Goal: Task Accomplishment & Management: Manage account settings

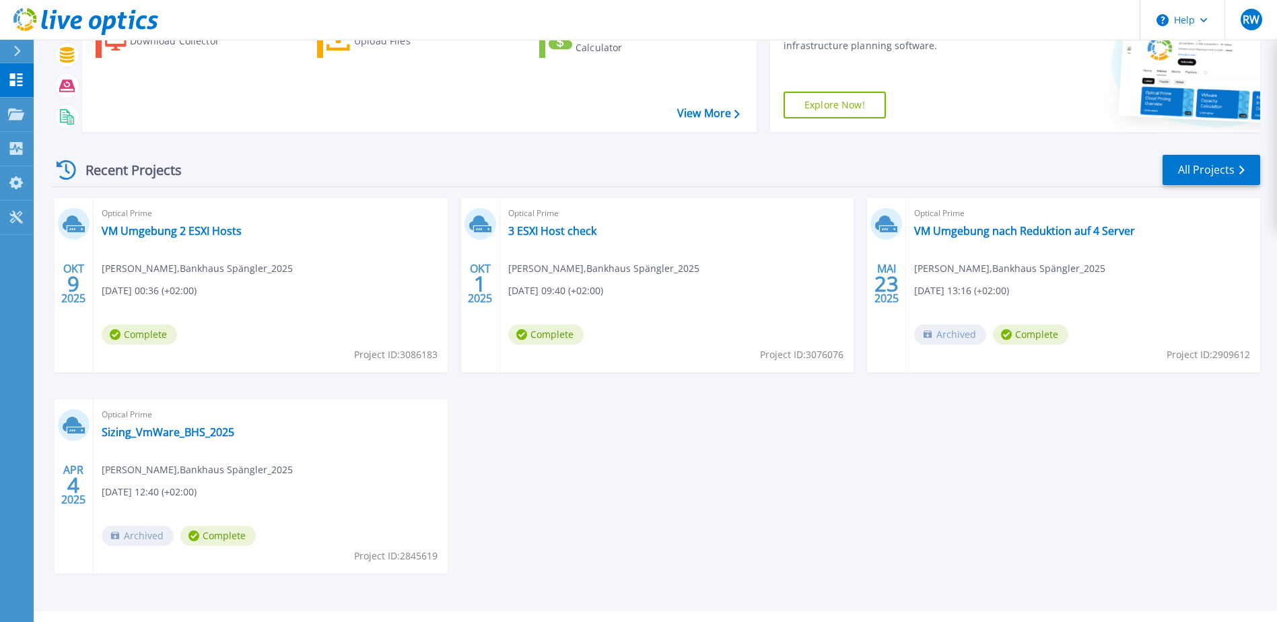
scroll to position [124, 0]
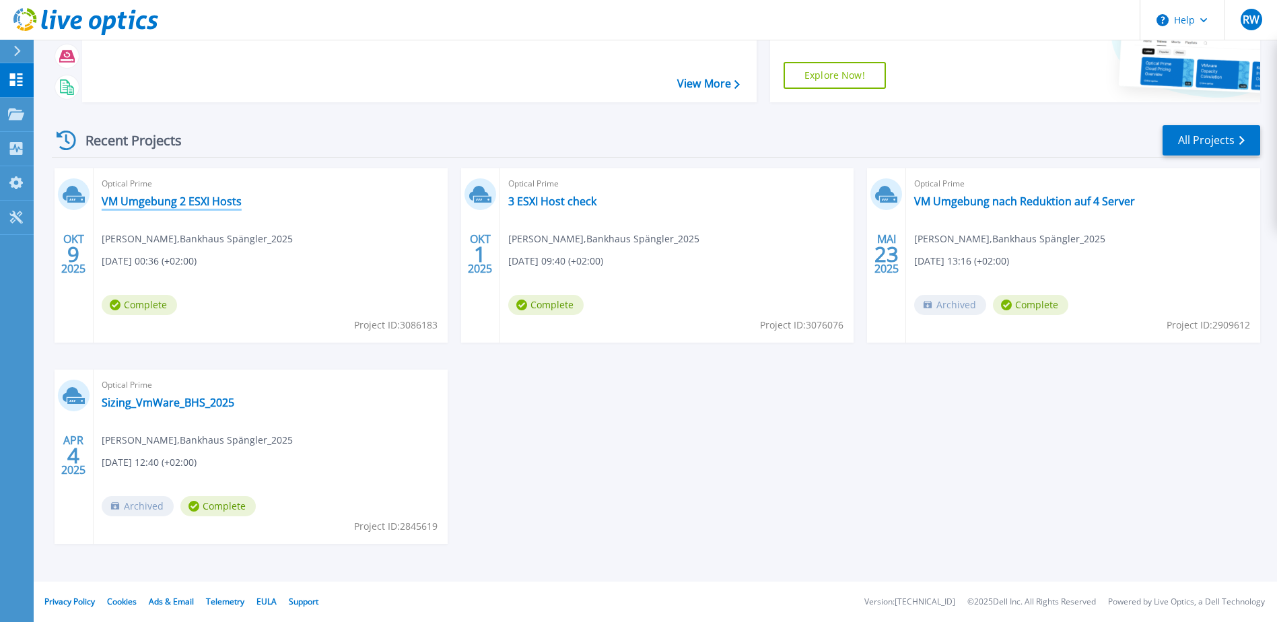
click at [179, 207] on link "VM Umgebung 2 ESXI Hosts" at bounding box center [172, 201] width 140 height 13
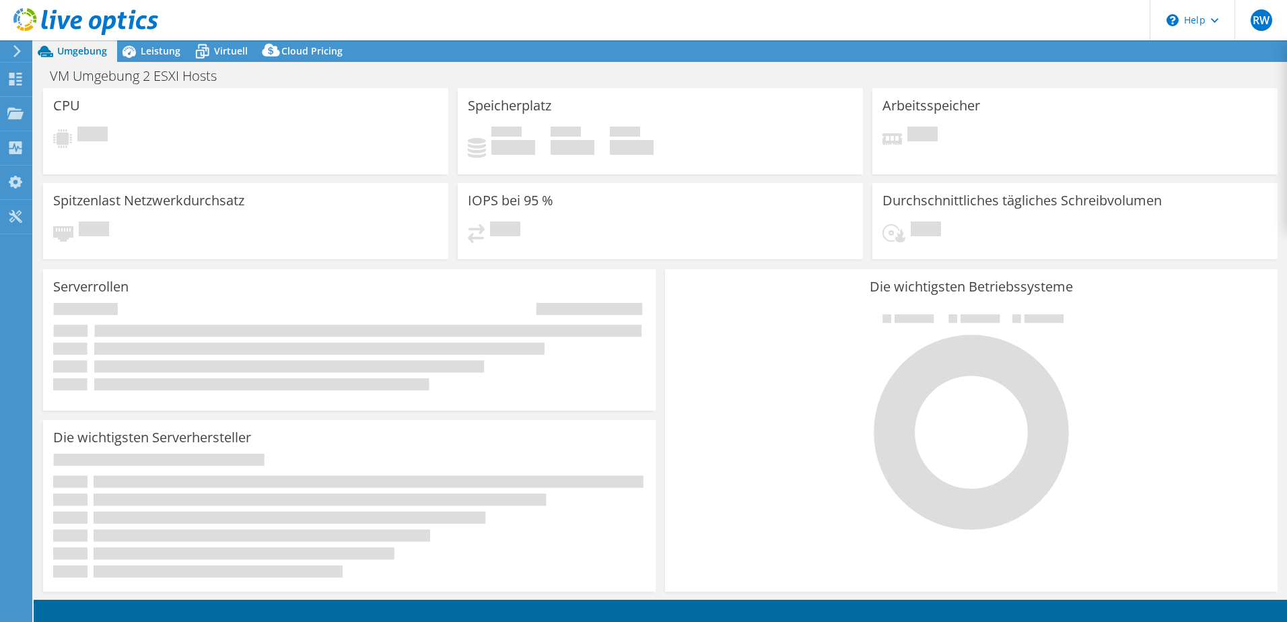
select select "EUFrankfurt"
select select "EUR"
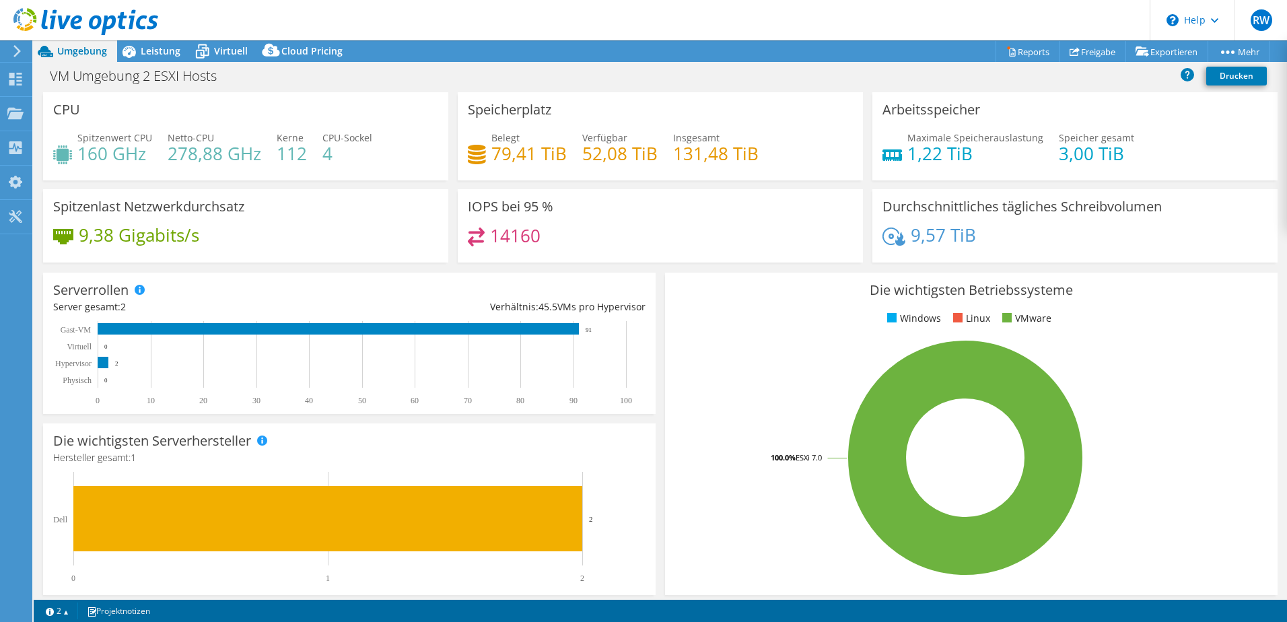
click at [217, 52] on span "Virtuell" at bounding box center [231, 50] width 34 height 13
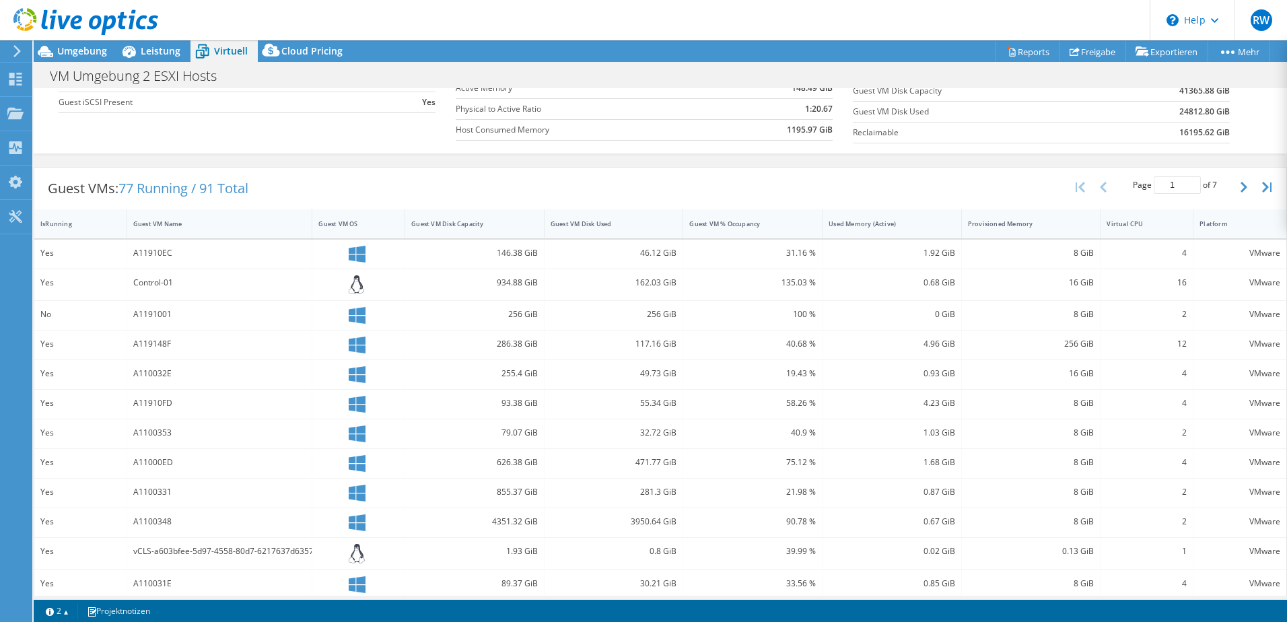
scroll to position [287, 0]
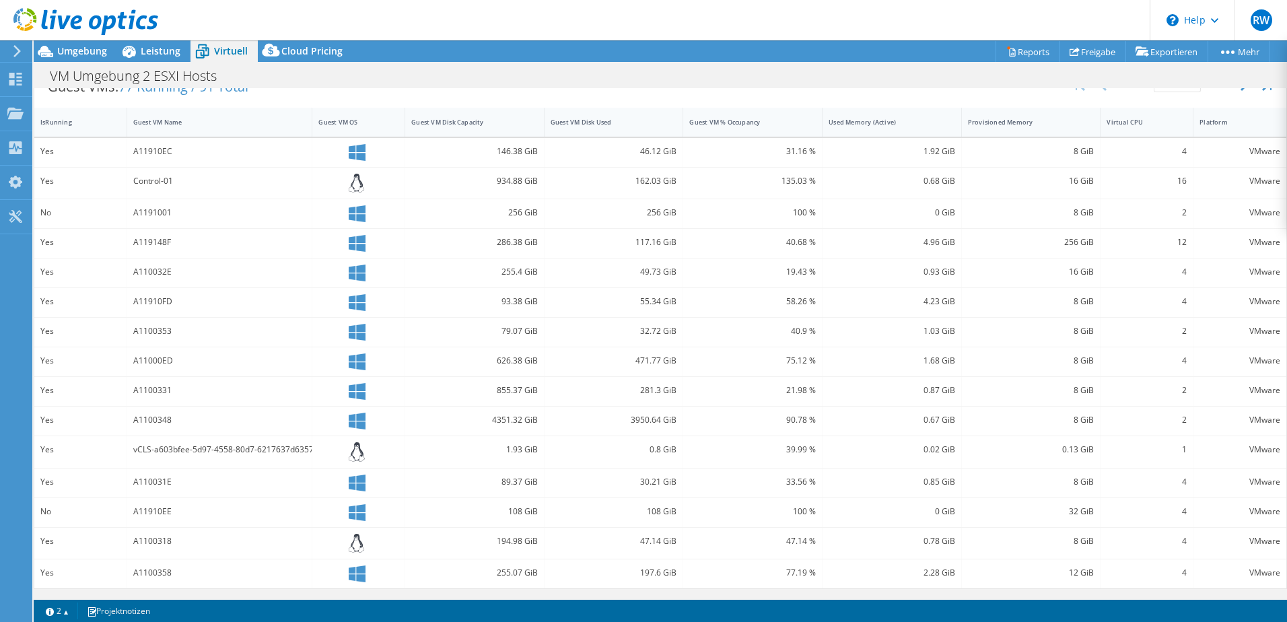
click at [62, 607] on link "2" at bounding box center [57, 611] width 42 height 17
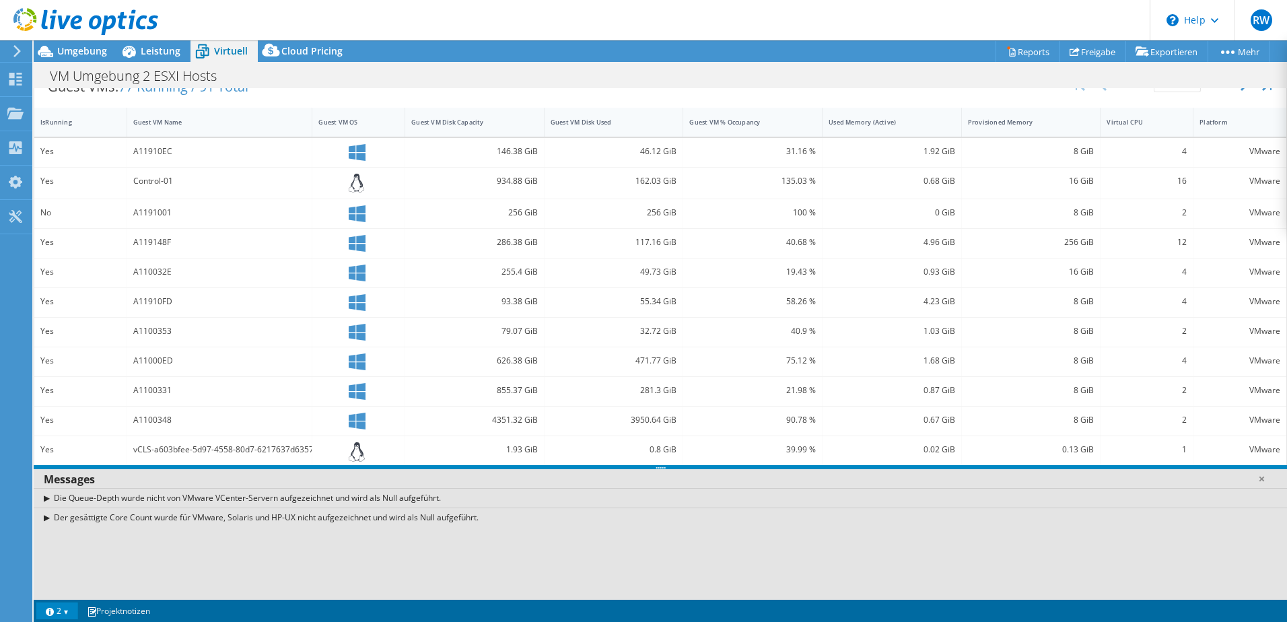
click at [63, 610] on link "2" at bounding box center [57, 611] width 42 height 17
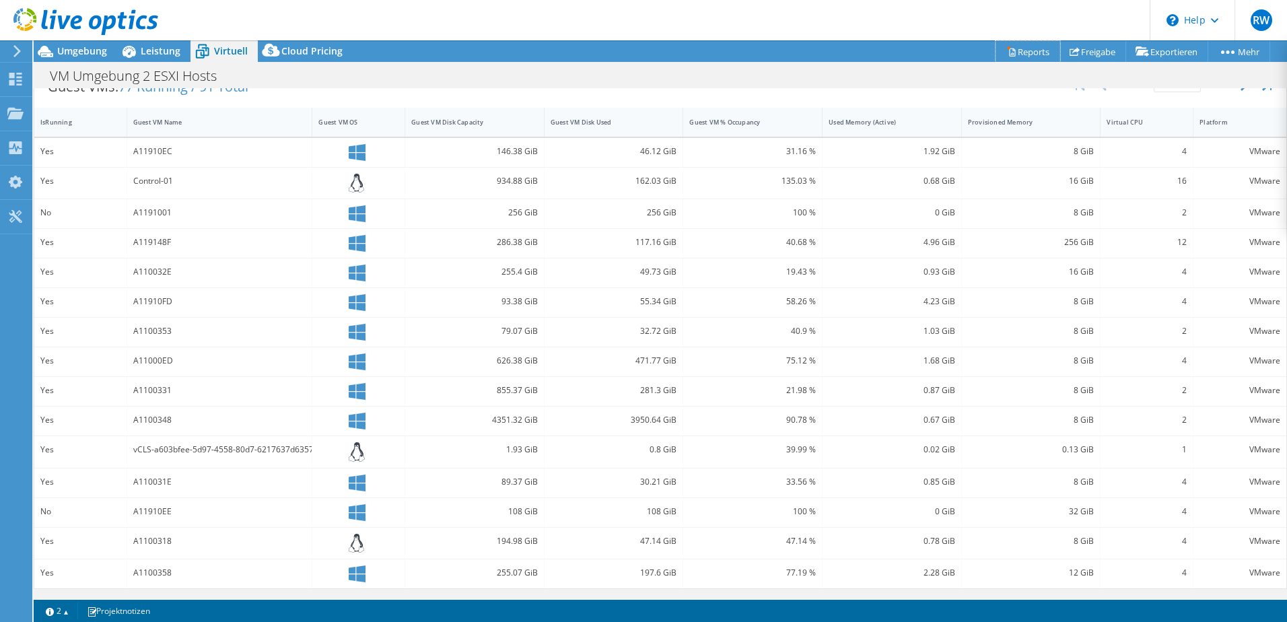
click at [1025, 51] on link "Reports" at bounding box center [1028, 51] width 65 height 21
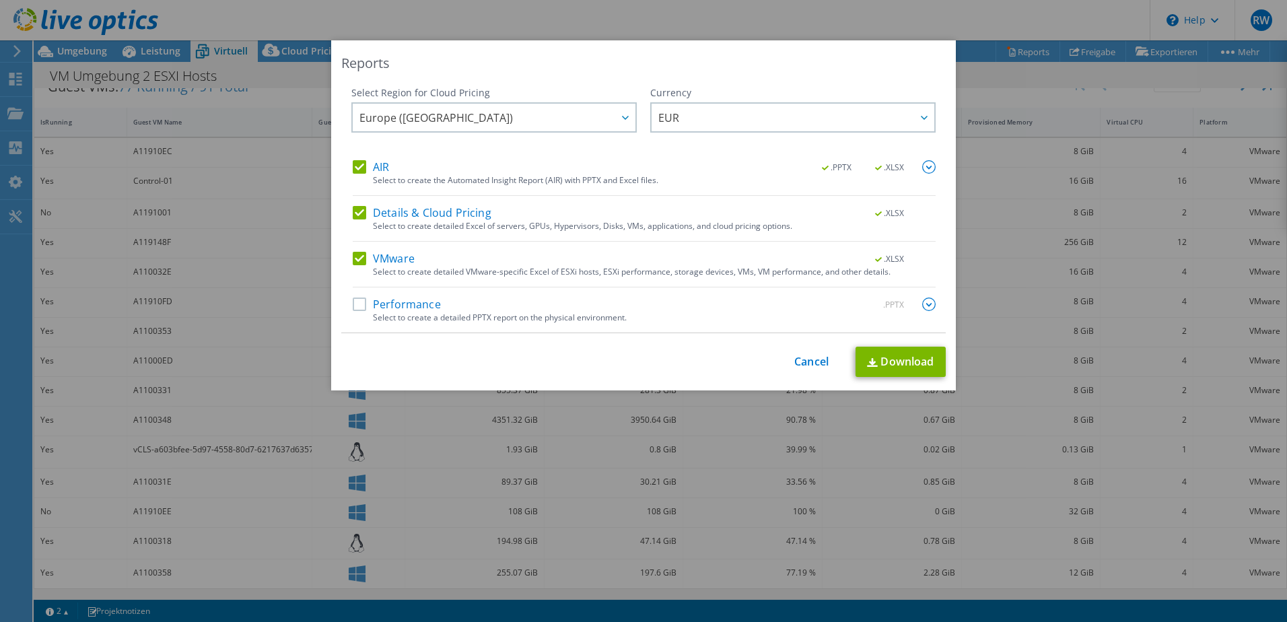
click at [353, 211] on label "Details & Cloud Pricing" at bounding box center [422, 212] width 139 height 13
click at [0, 0] on input "Details & Cloud Pricing" at bounding box center [0, 0] width 0 height 0
click at [354, 162] on label "AIR" at bounding box center [371, 166] width 36 height 13
click at [0, 0] on input "AIR" at bounding box center [0, 0] width 0 height 0
click at [928, 368] on link "Download" at bounding box center [901, 362] width 90 height 30
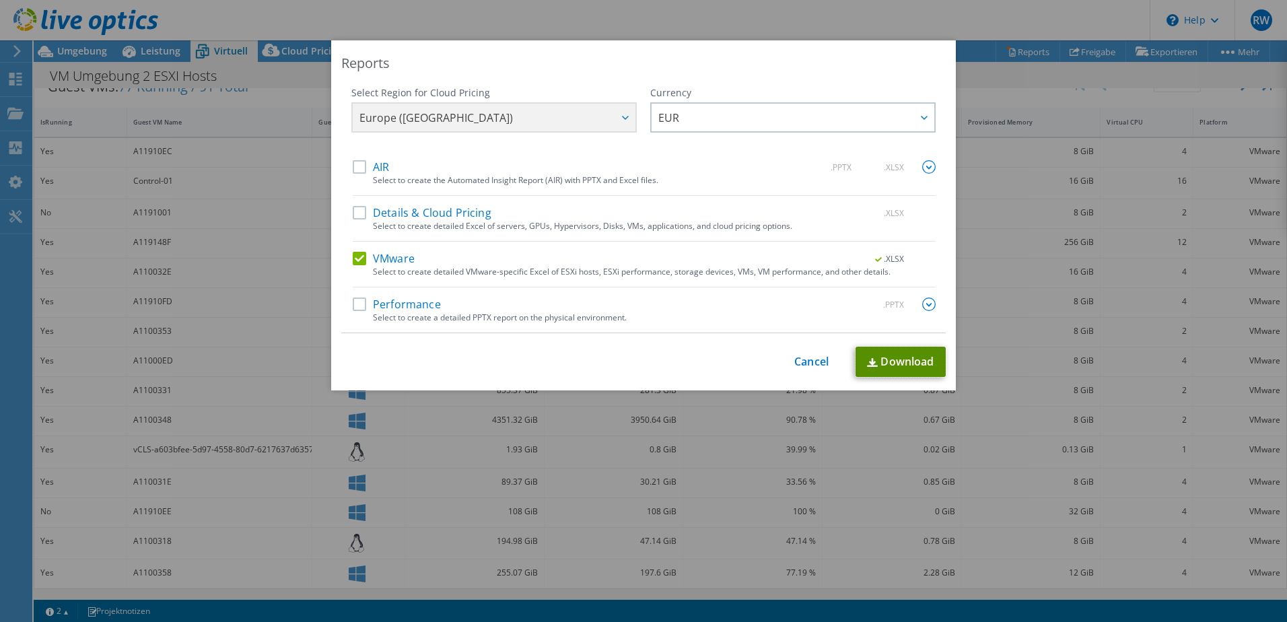
scroll to position [287, 0]
click at [596, 26] on div "Reports Select Region for Cloud Pricing Asia Pacific (Hong Kong) Asia Pacific (…" at bounding box center [643, 311] width 1287 height 622
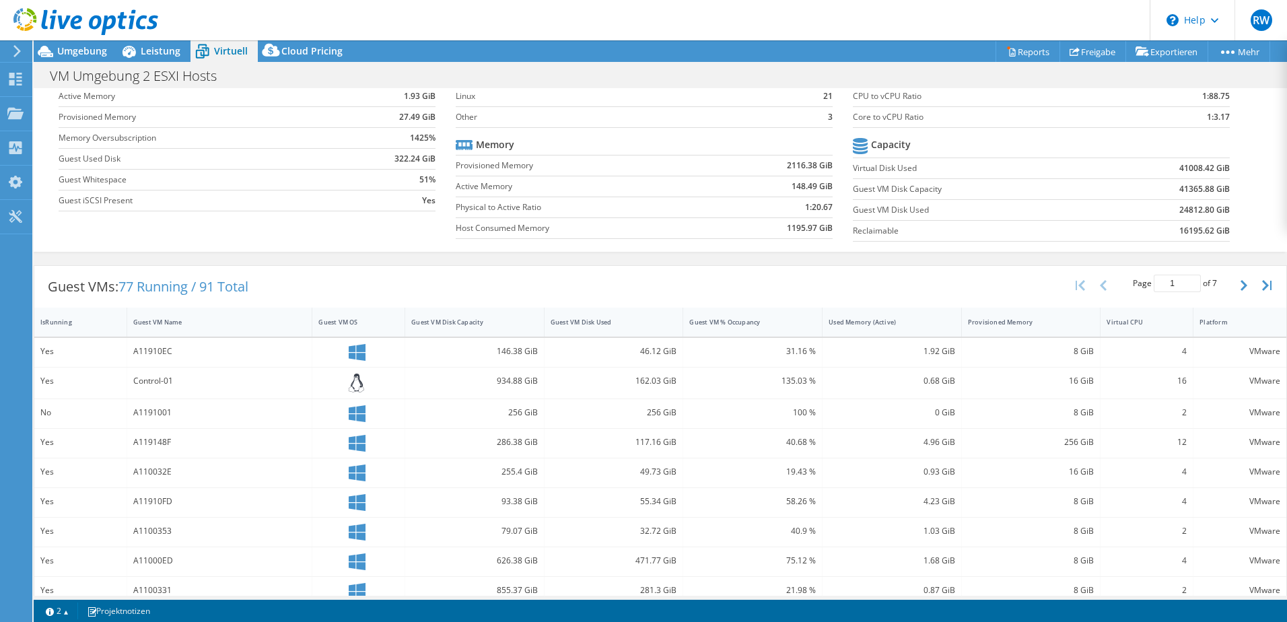
scroll to position [0, 0]
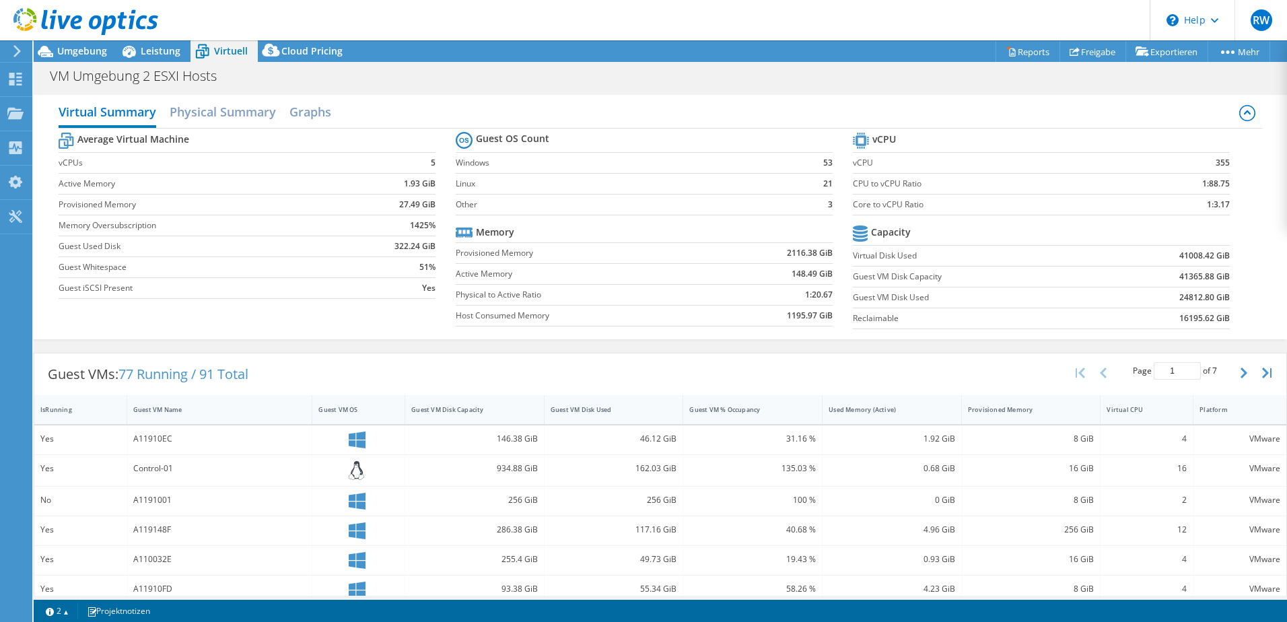
click at [234, 112] on h2 "Physical Summary" at bounding box center [223, 111] width 106 height 27
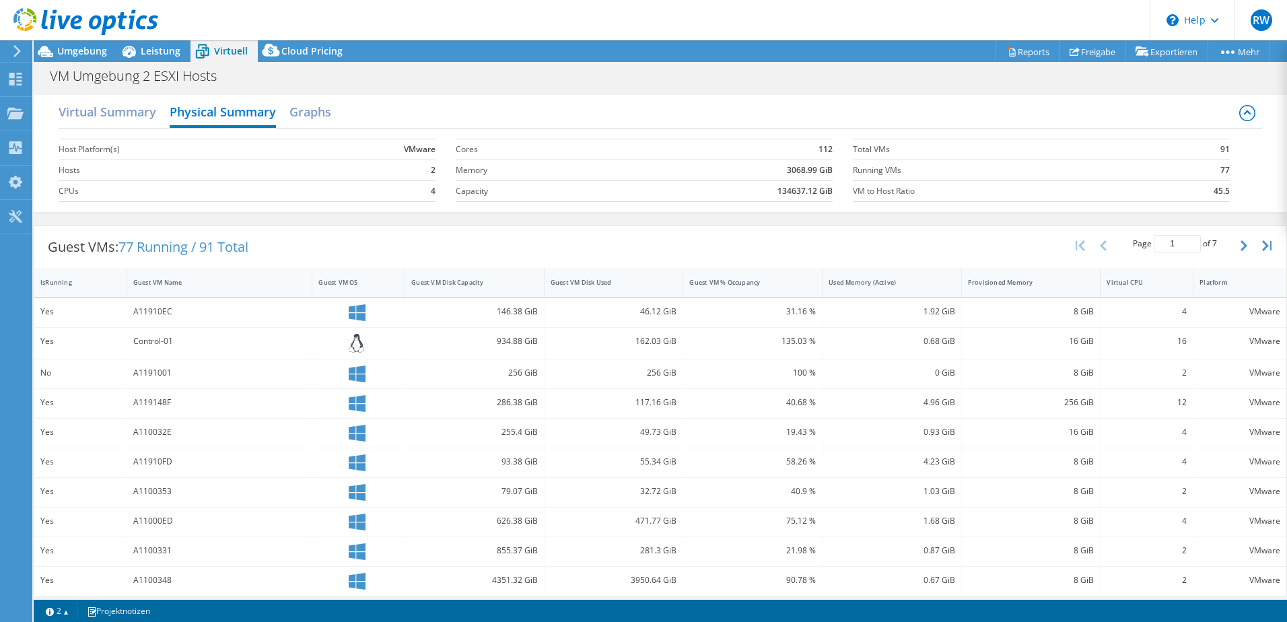
click at [314, 114] on h2 "Graphs" at bounding box center [310, 111] width 42 height 27
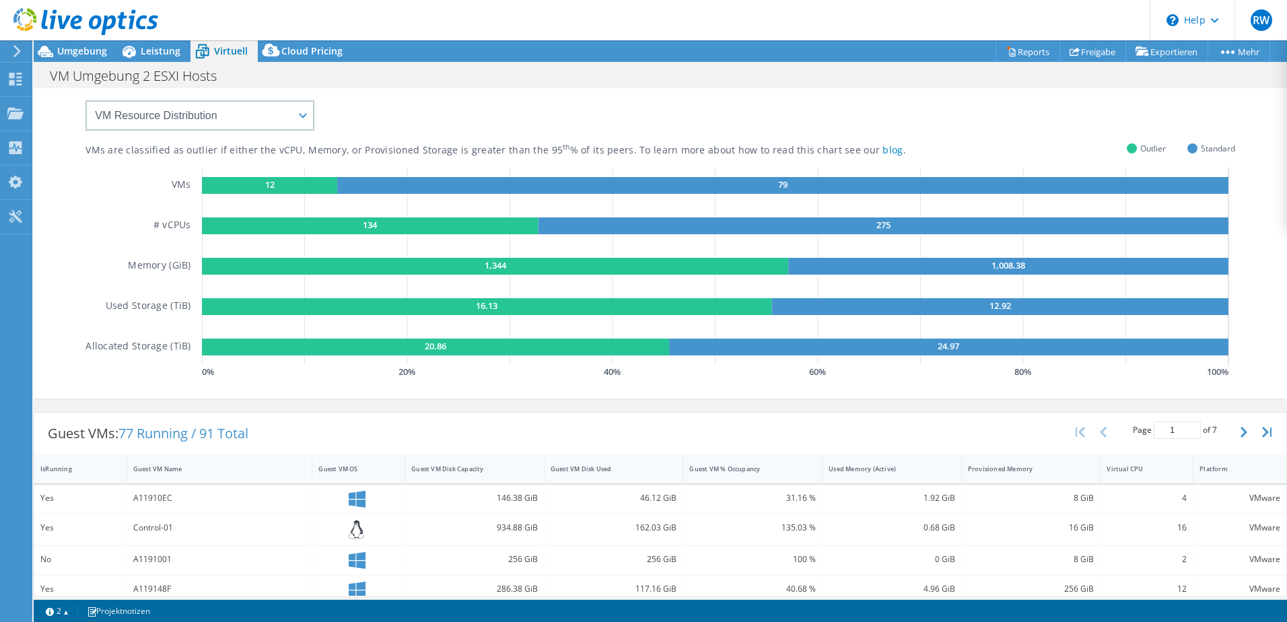
scroll to position [67, 0]
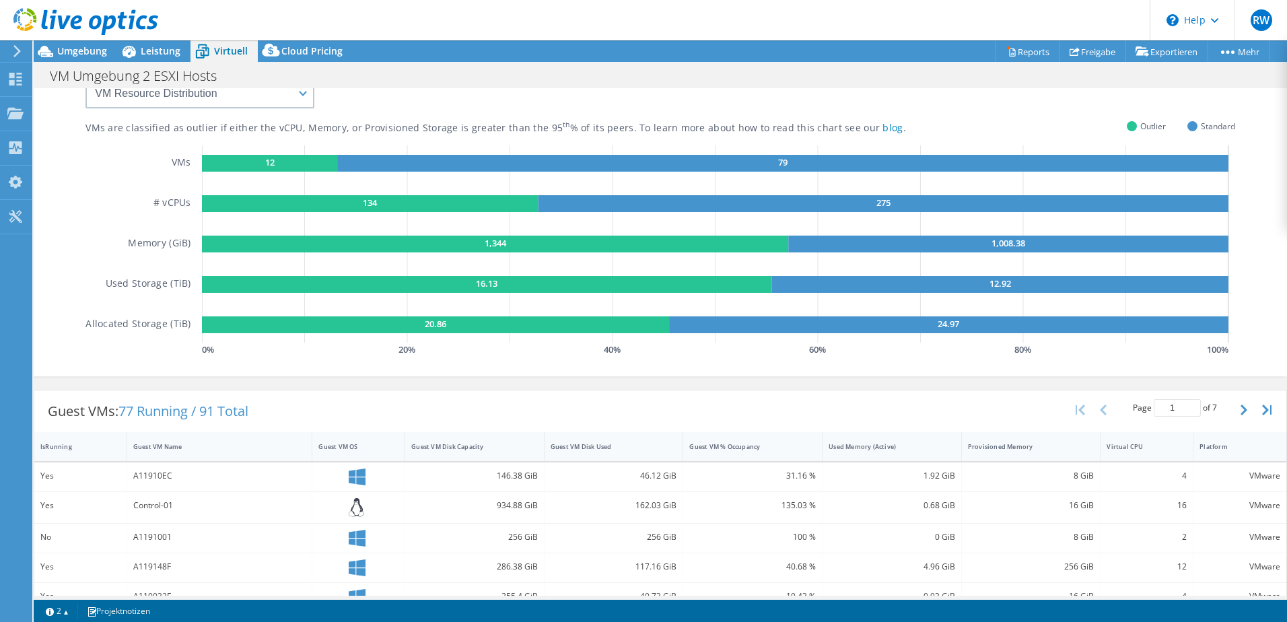
click at [265, 164] on text "12" at bounding box center [269, 162] width 9 height 12
drag, startPoint x: 262, startPoint y: 164, endPoint x: 460, endPoint y: 169, distance: 198.7
click at [454, 169] on g "12 79" at bounding box center [715, 163] width 1027 height 17
click at [1033, 187] on icon "12 79 134 275 1,344 1,008.38 16.13 12.92 20.86 24.97" at bounding box center [718, 243] width 1033 height 197
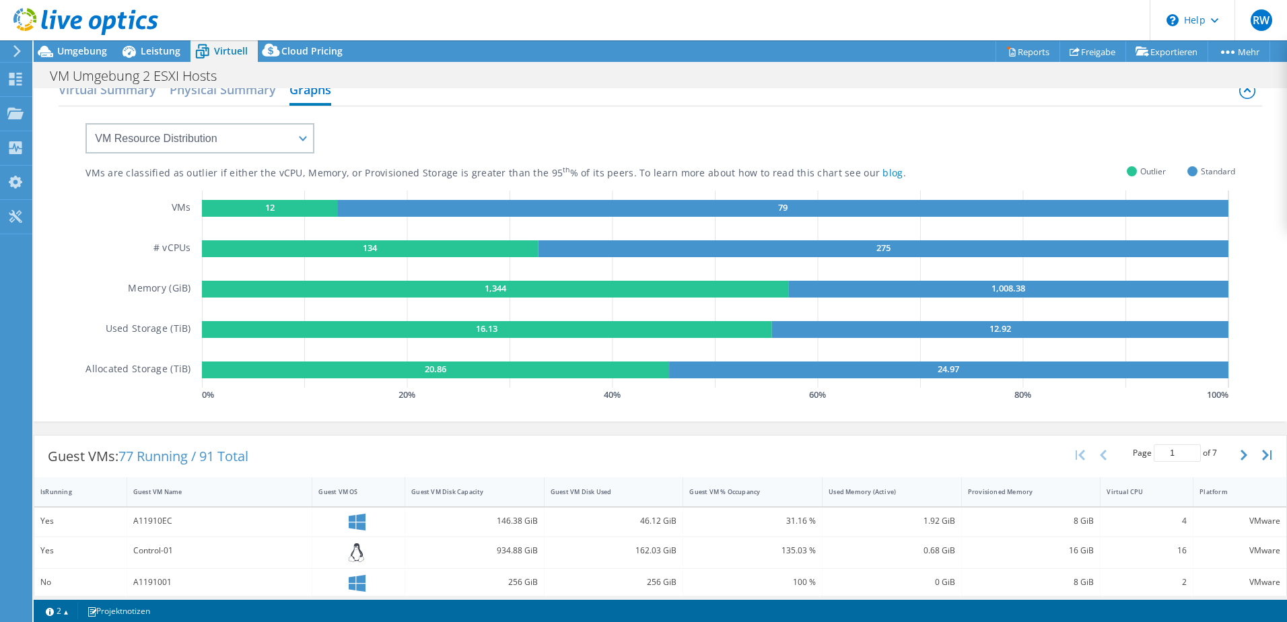
scroll to position [0, 0]
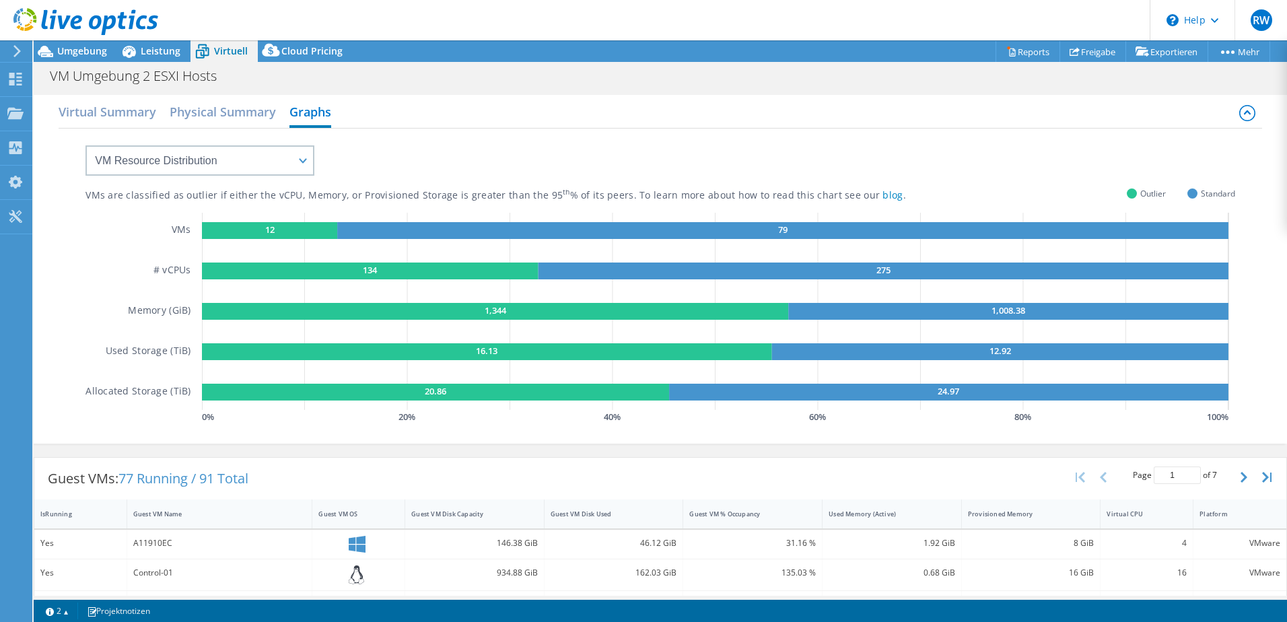
click at [132, 122] on h2 "Virtual Summary" at bounding box center [108, 111] width 98 height 27
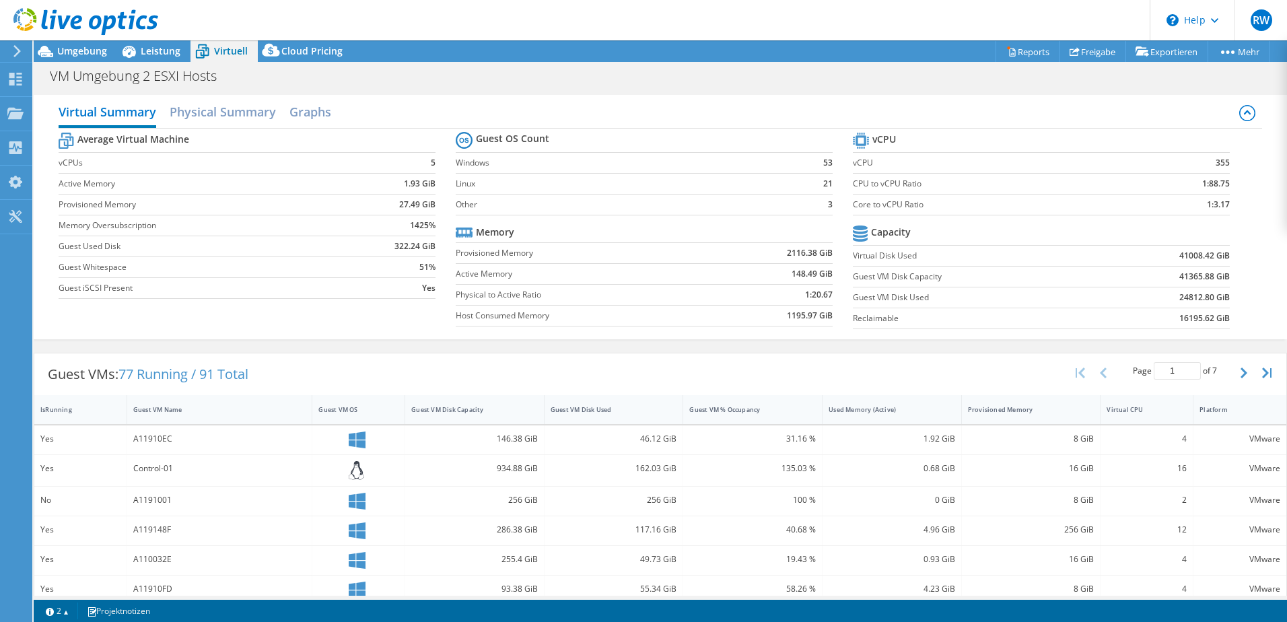
click at [77, 50] on span "Umgebung" at bounding box center [82, 50] width 50 height 13
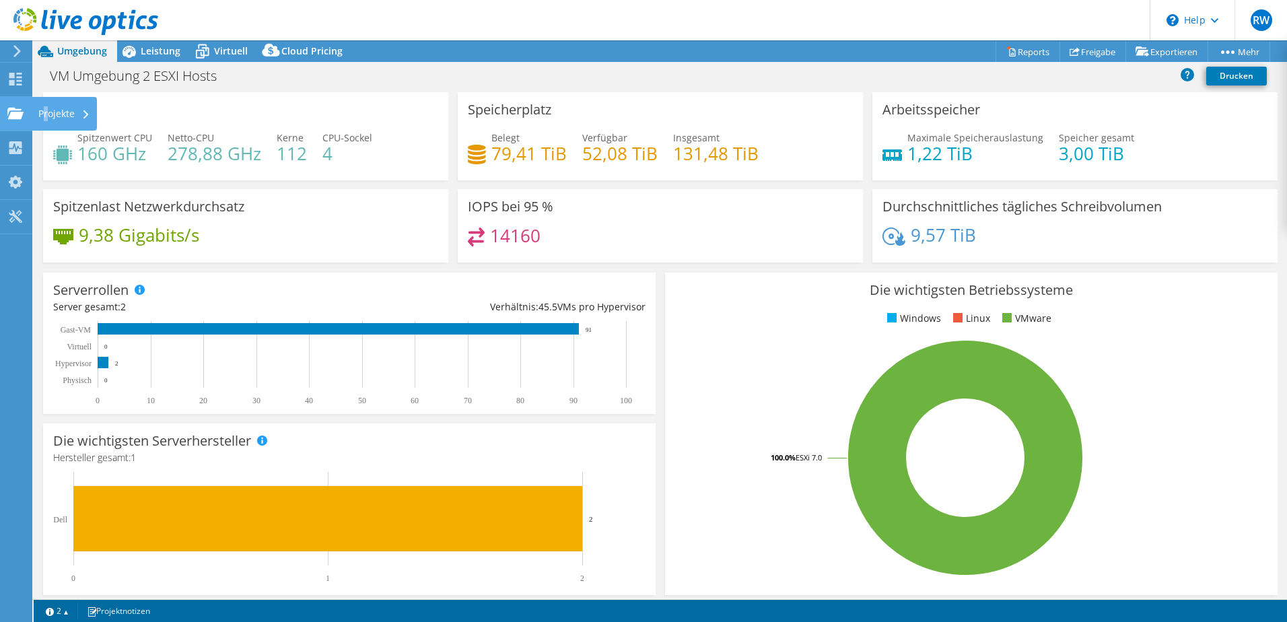
click at [49, 114] on div "Projekte" at bounding box center [64, 114] width 65 height 34
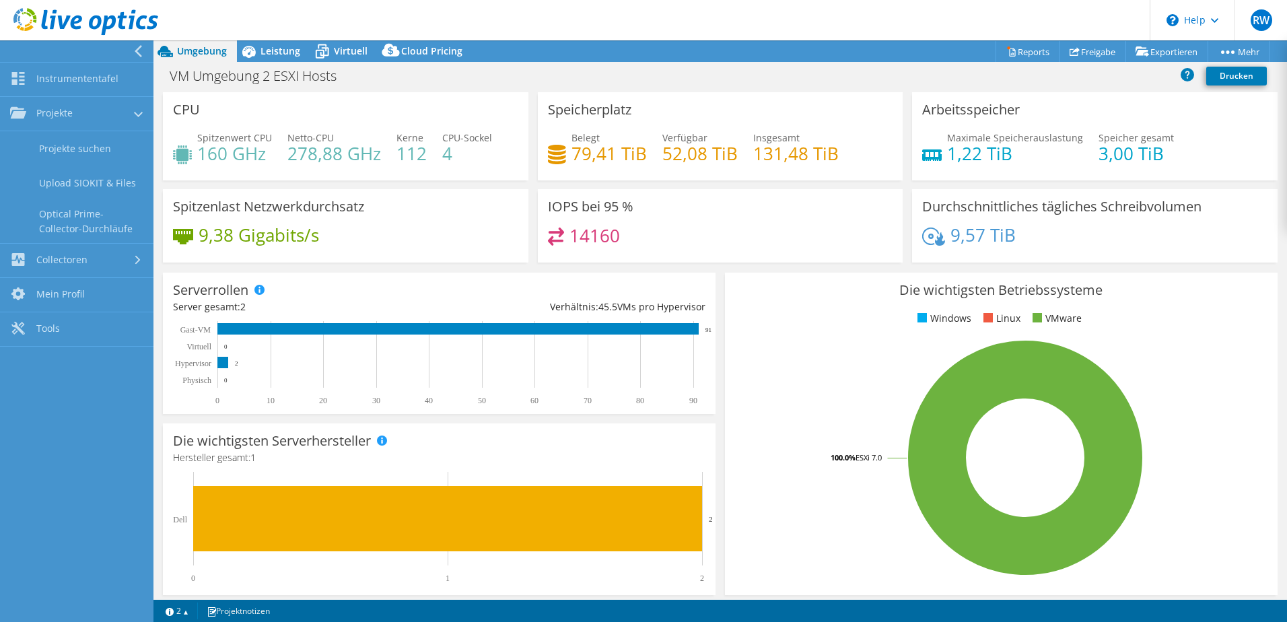
click at [48, 145] on link "Projekte suchen" at bounding box center [76, 148] width 153 height 34
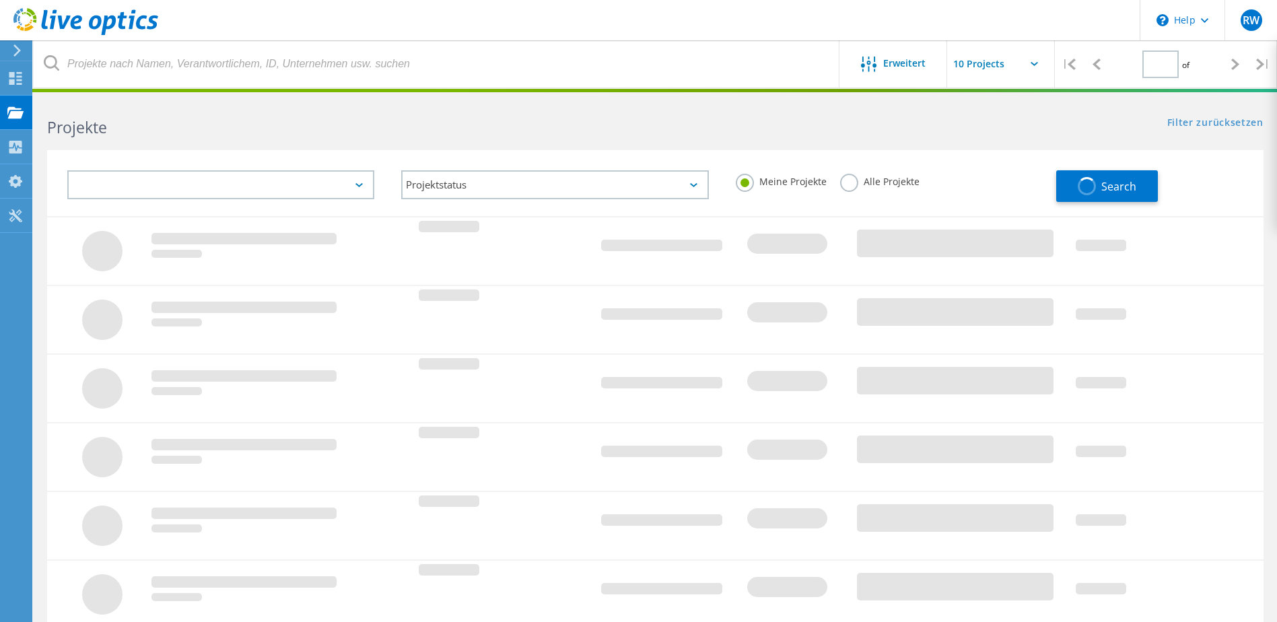
type input "1"
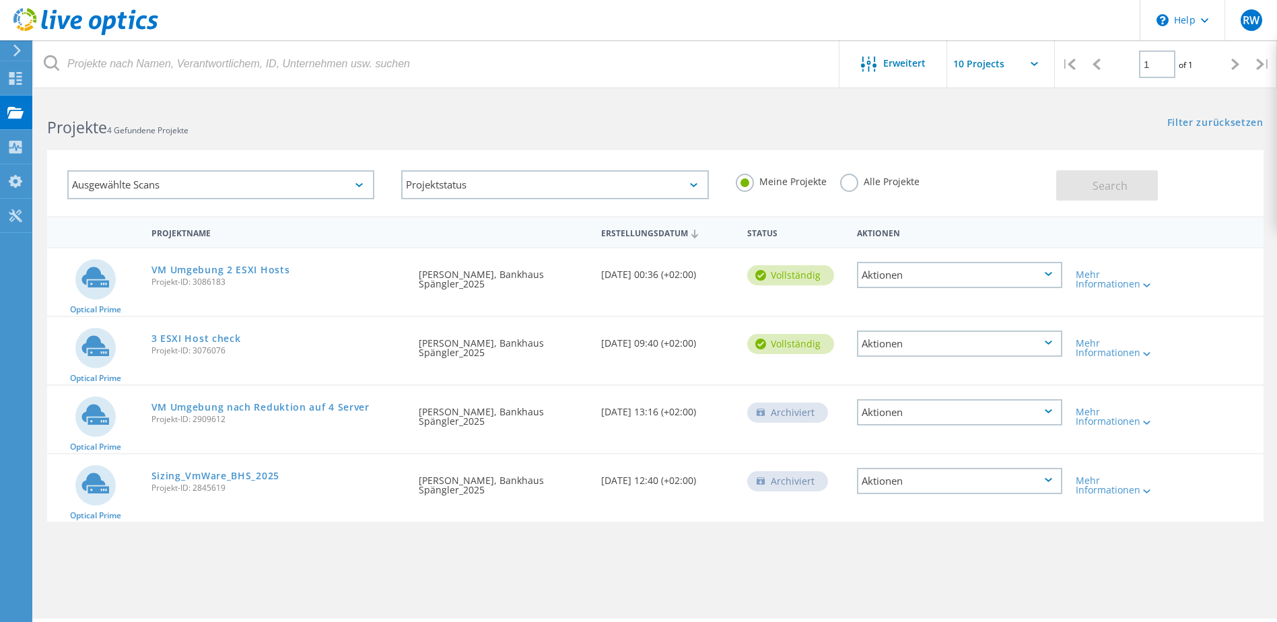
click at [908, 418] on div "Aktionen" at bounding box center [959, 412] width 205 height 26
click at [704, 547] on div "Projektname Erstellungsdatum Status Aktionen Optical Prime VM Umgebung 2 ESXI H…" at bounding box center [655, 391] width 1217 height 350
click at [905, 348] on div "Aktionen" at bounding box center [959, 344] width 205 height 26
click at [970, 540] on div "Projektname Erstellungsdatum Status Aktionen Optical Prime VM Umgebung 2 ESXI H…" at bounding box center [655, 391] width 1217 height 350
click at [1101, 410] on div "Mehr Informationen" at bounding box center [1118, 416] width 84 height 19
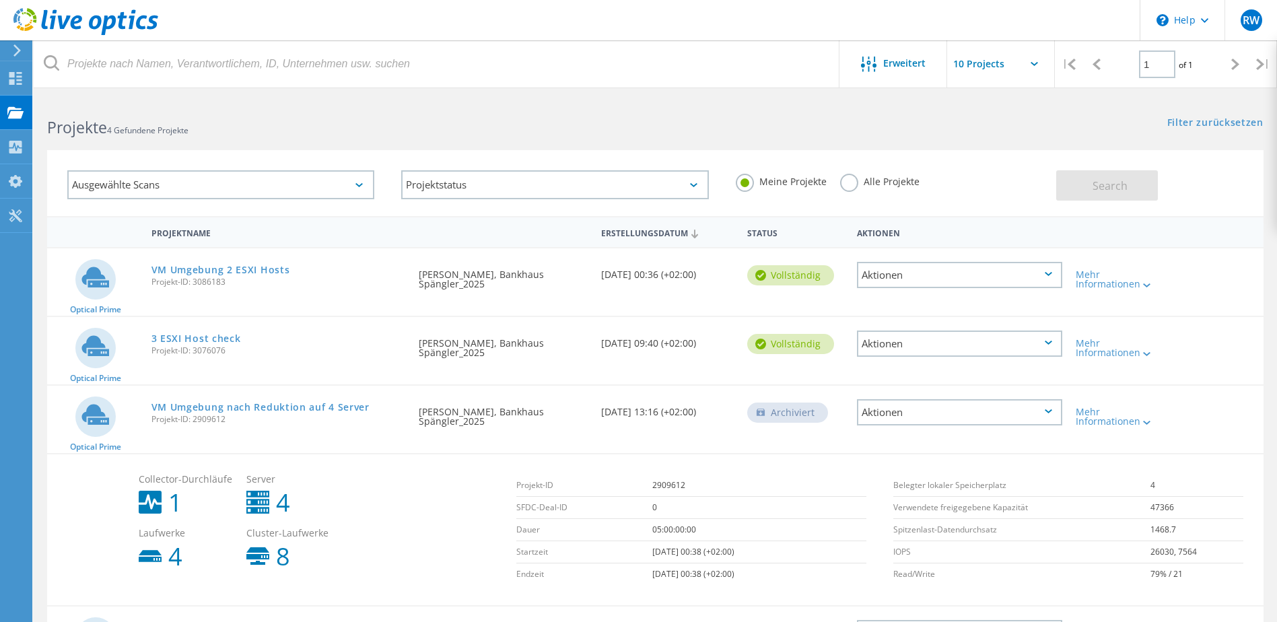
drag, startPoint x: 1101, startPoint y: 415, endPoint x: 1109, endPoint y: 415, distance: 8.8
click at [1107, 415] on div "Mehr Informationen" at bounding box center [1118, 416] width 84 height 19
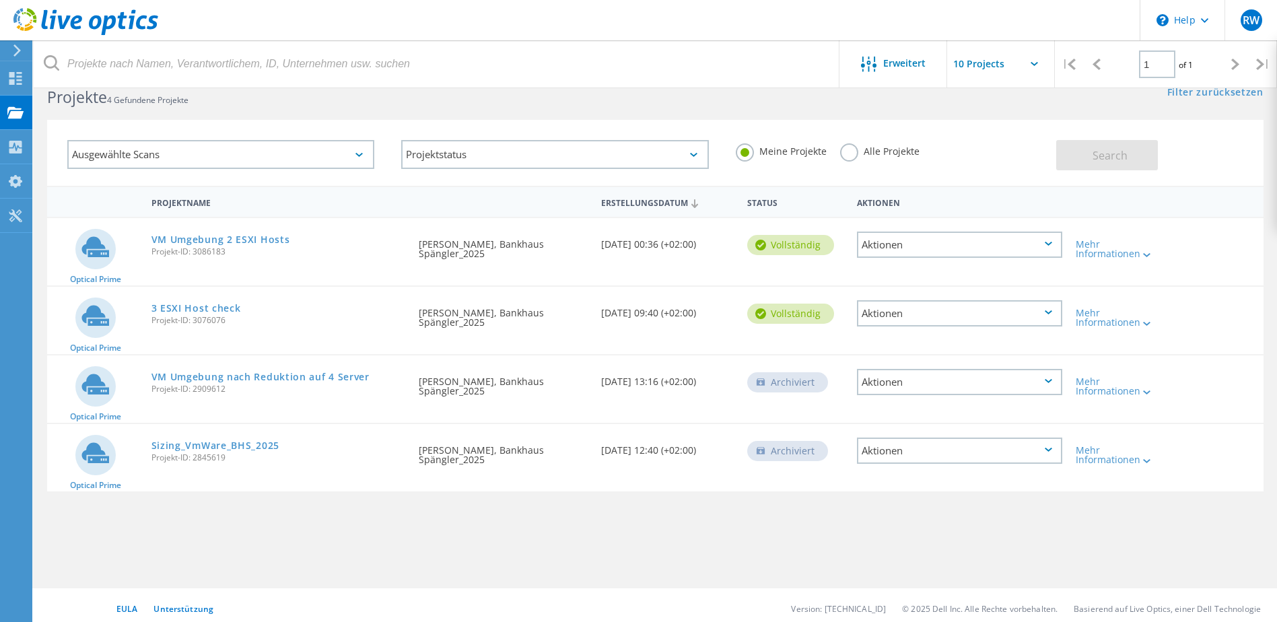
scroll to position [37, 0]
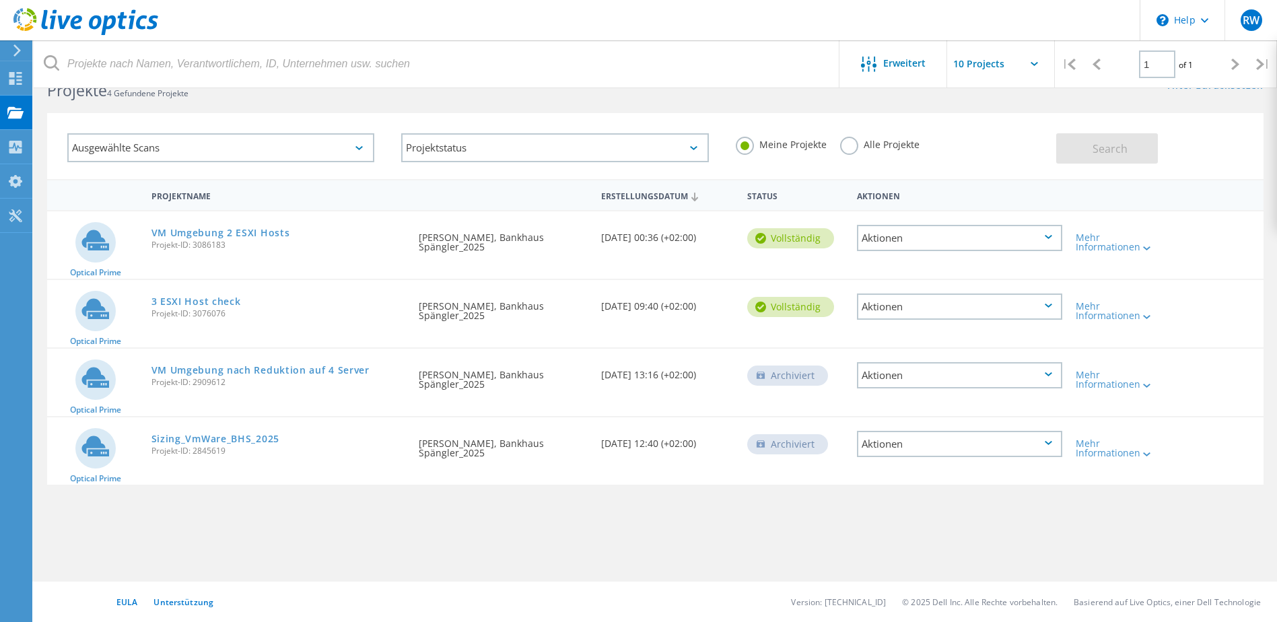
click at [1104, 448] on div "Mehr Informationen" at bounding box center [1118, 448] width 84 height 19
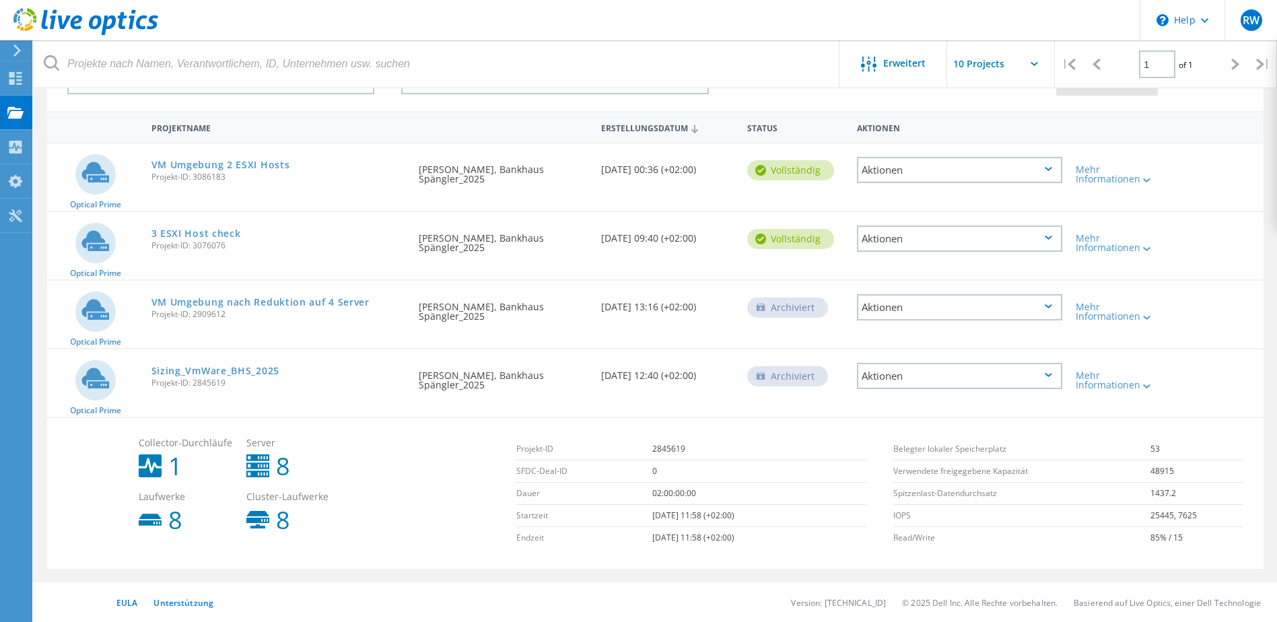
scroll to position [106, 0]
click at [1100, 182] on div "Mehr Informationen" at bounding box center [1118, 173] width 84 height 19
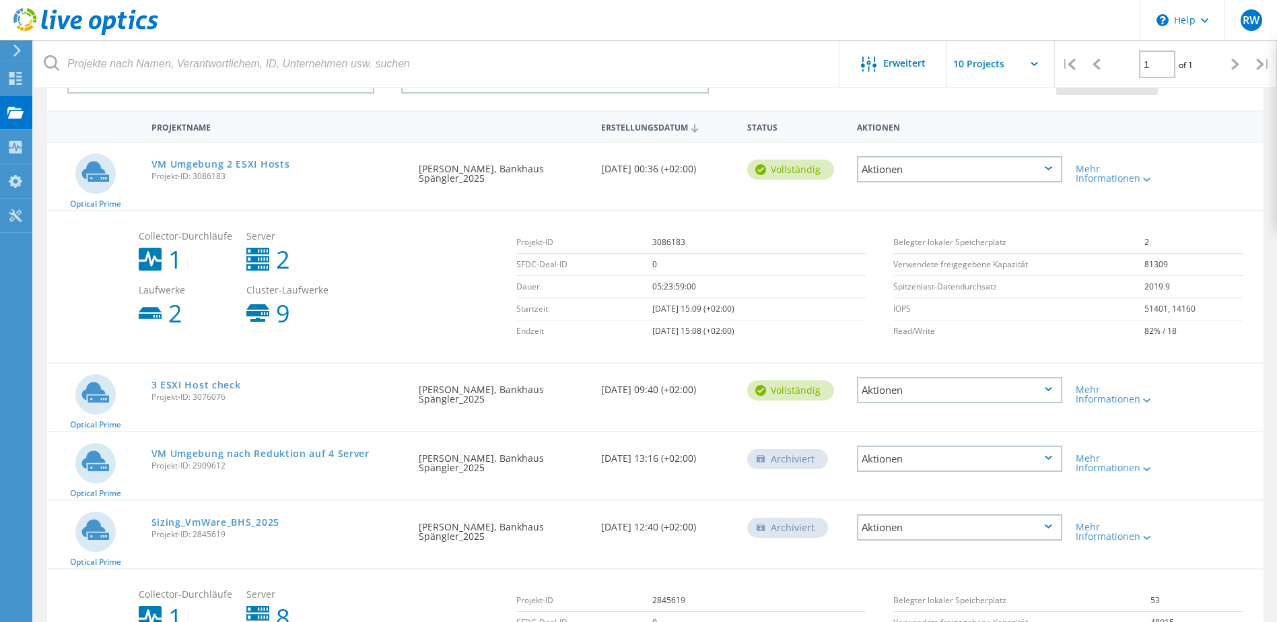
click at [1100, 182] on div "Mehr Informationen" at bounding box center [1118, 173] width 84 height 19
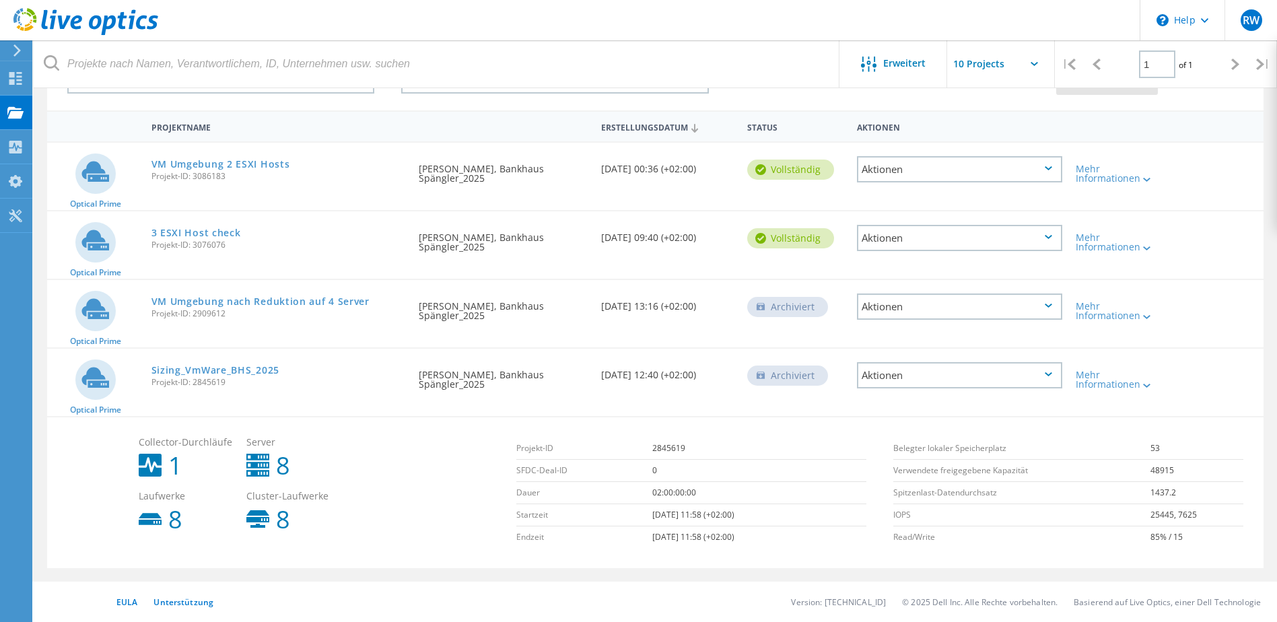
click at [933, 374] on div "Aktionen" at bounding box center [959, 375] width 205 height 26
click at [917, 236] on div "Aktionen" at bounding box center [959, 238] width 205 height 26
click at [896, 279] on div "Löschen" at bounding box center [959, 269] width 203 height 21
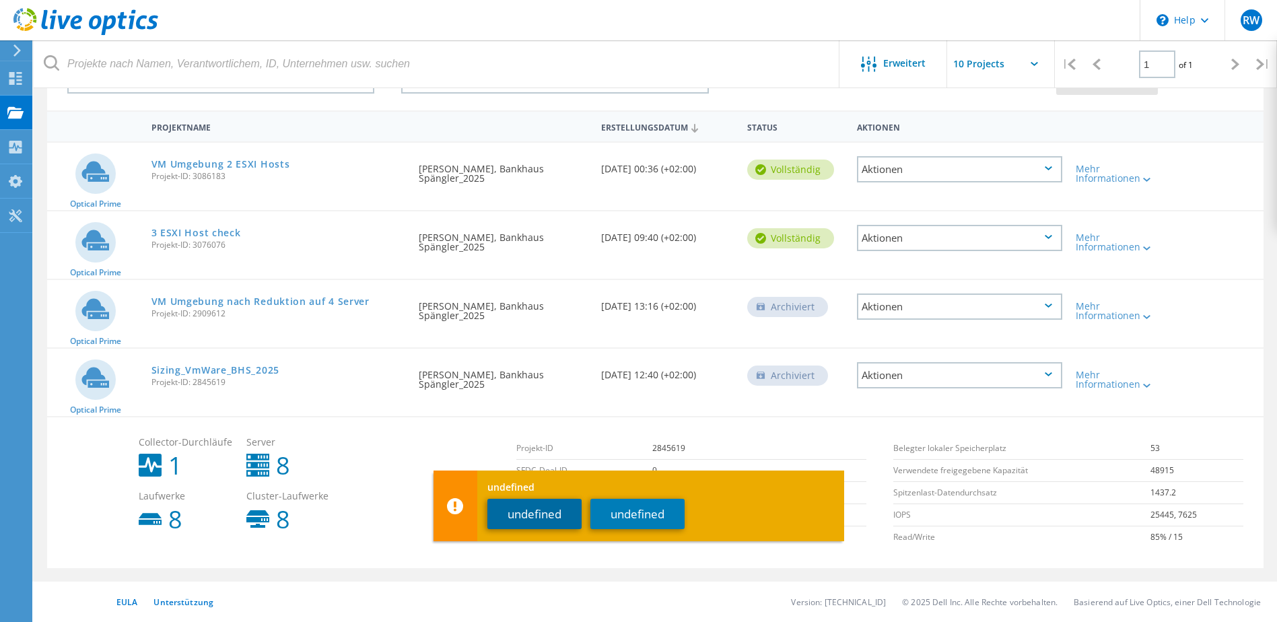
click at [549, 503] on button "undefined" at bounding box center [534, 514] width 94 height 30
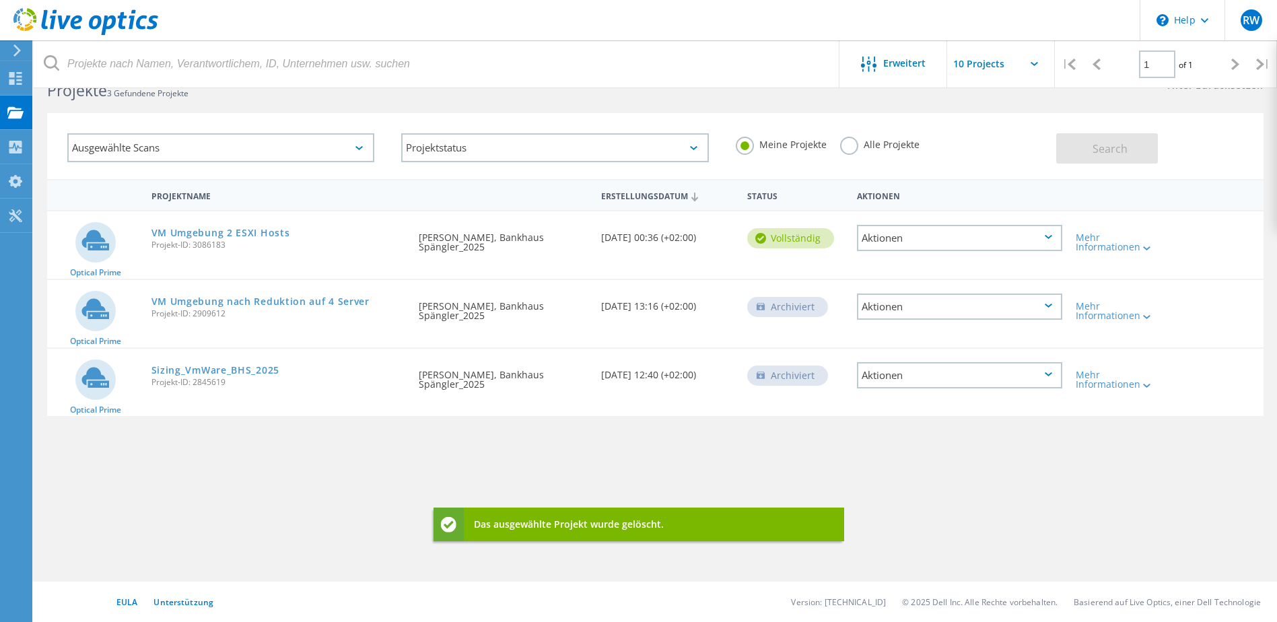
scroll to position [37, 0]
click at [933, 368] on div "Aktionen" at bounding box center [959, 375] width 205 height 26
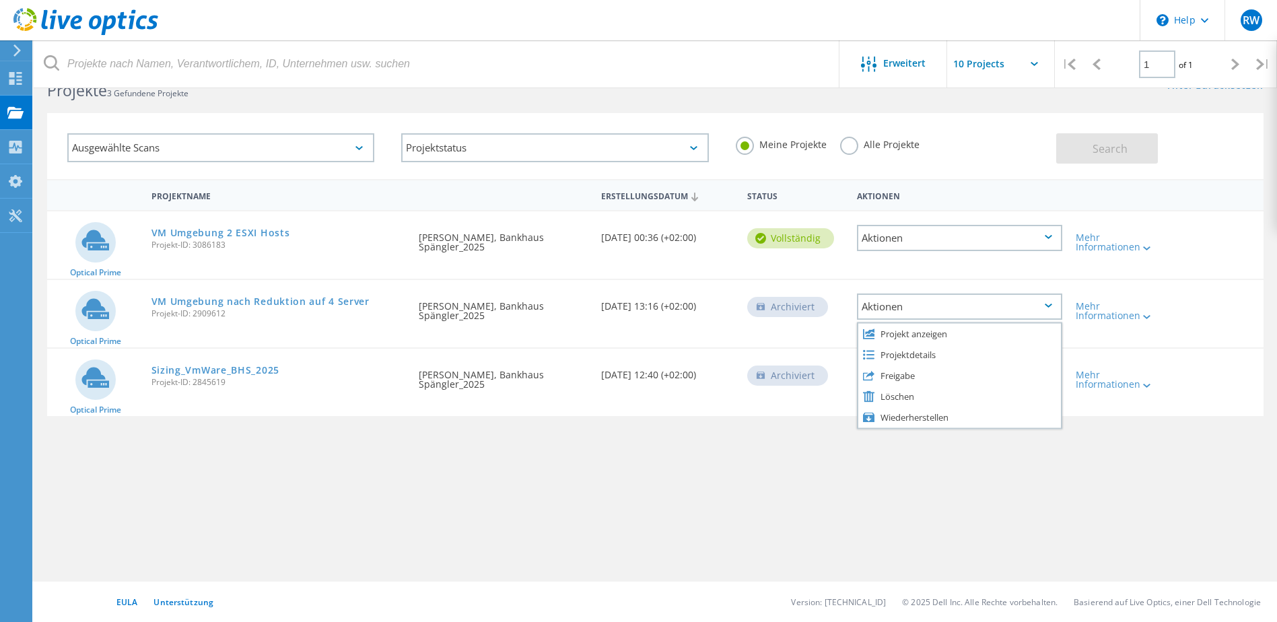
click at [924, 420] on div "Wiederherstellen" at bounding box center [959, 417] width 203 height 21
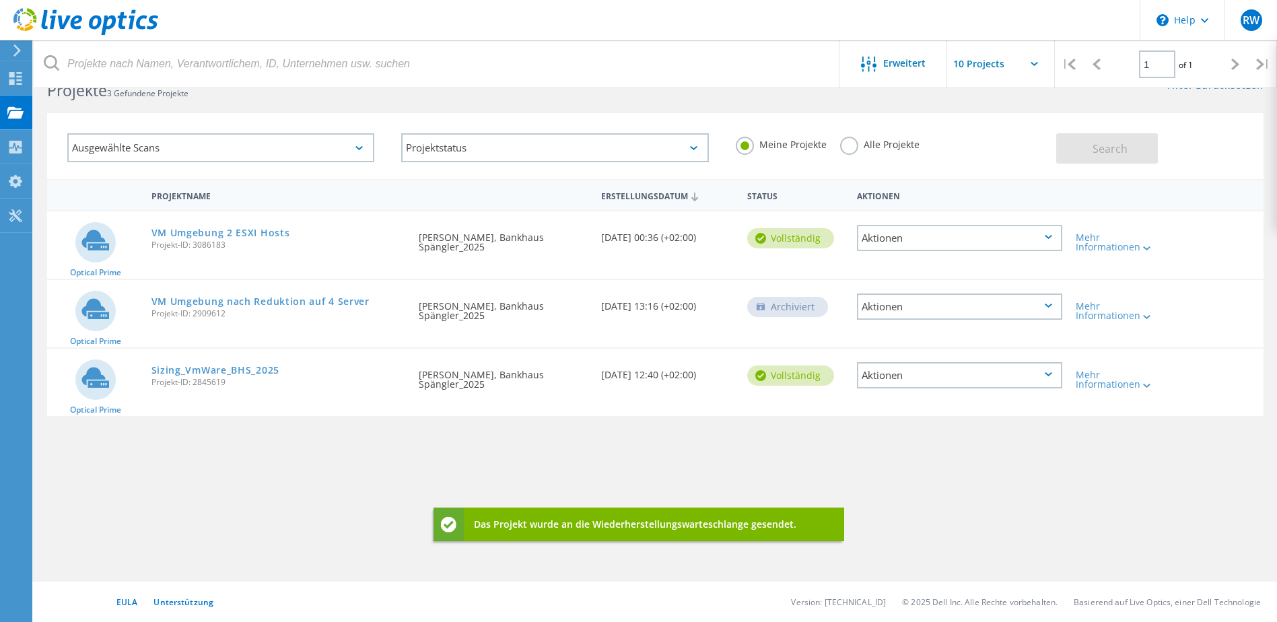
click at [902, 375] on div "Aktionen" at bounding box center [959, 375] width 205 height 26
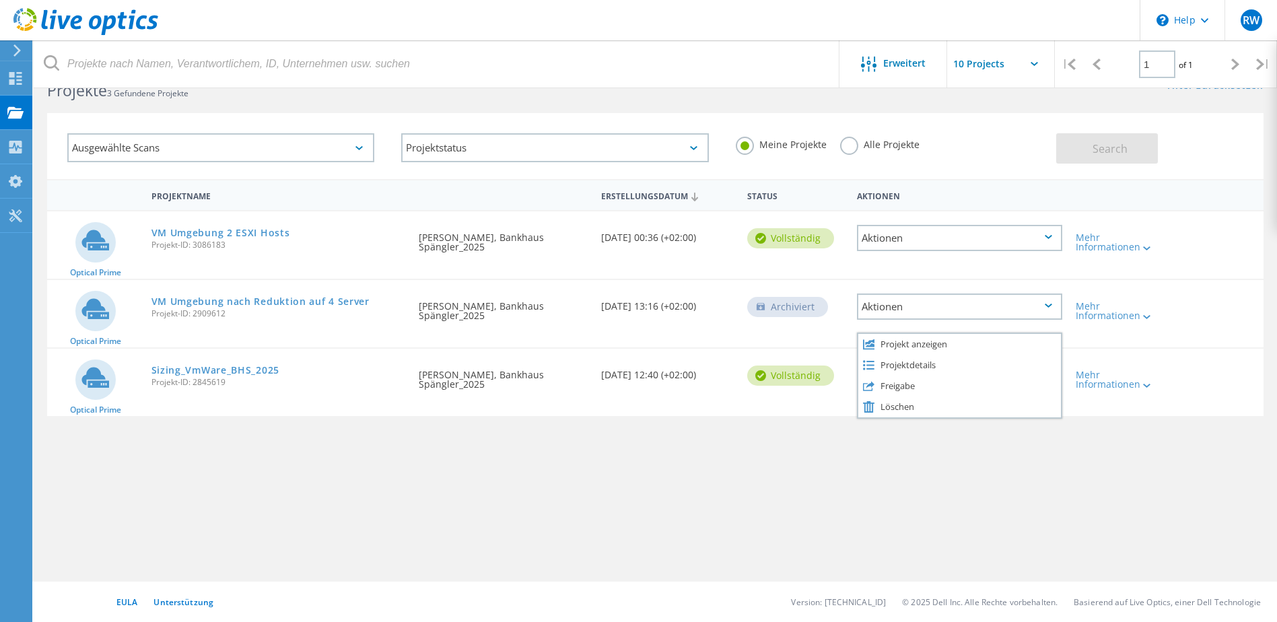
click at [887, 403] on div "Löschen" at bounding box center [959, 407] width 203 height 21
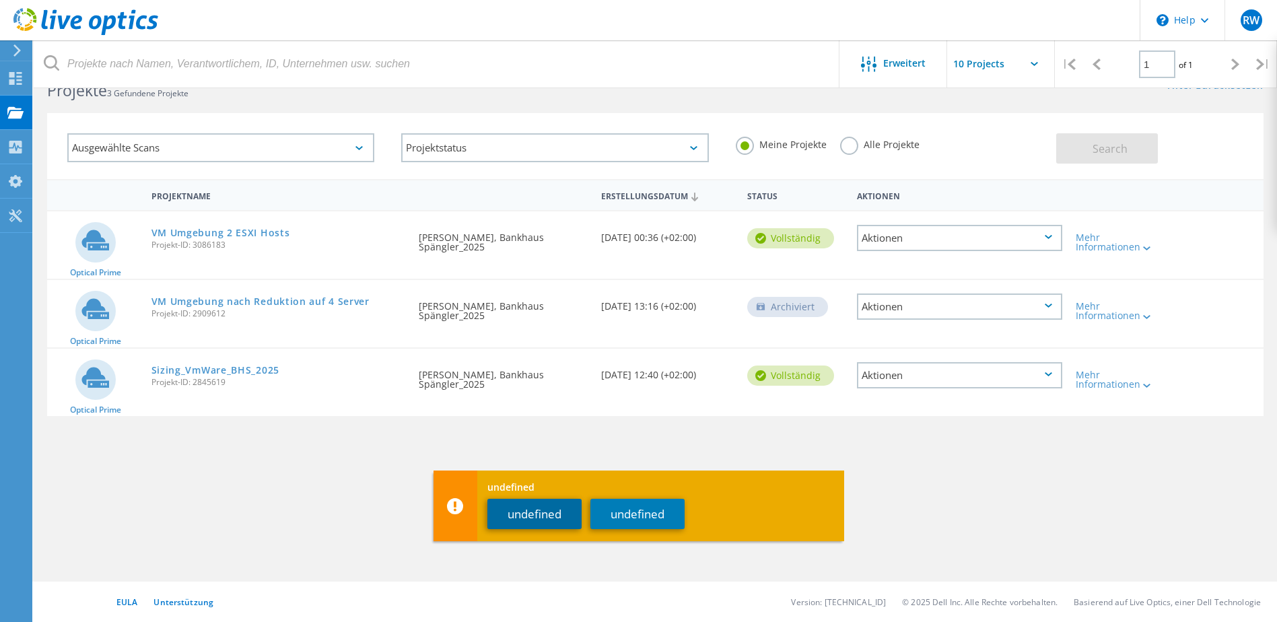
click at [562, 523] on button "undefined" at bounding box center [534, 514] width 94 height 30
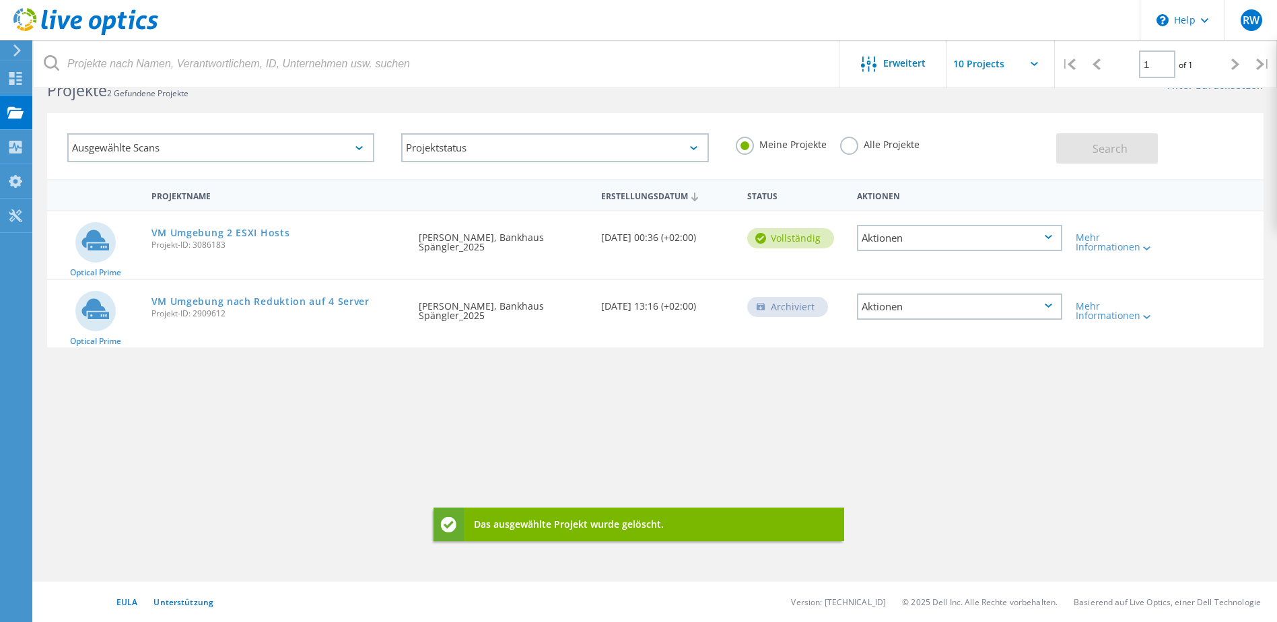
click at [914, 313] on div "Aktionen" at bounding box center [959, 307] width 205 height 26
click at [887, 327] on div "Löschen" at bounding box center [959, 327] width 203 height 21
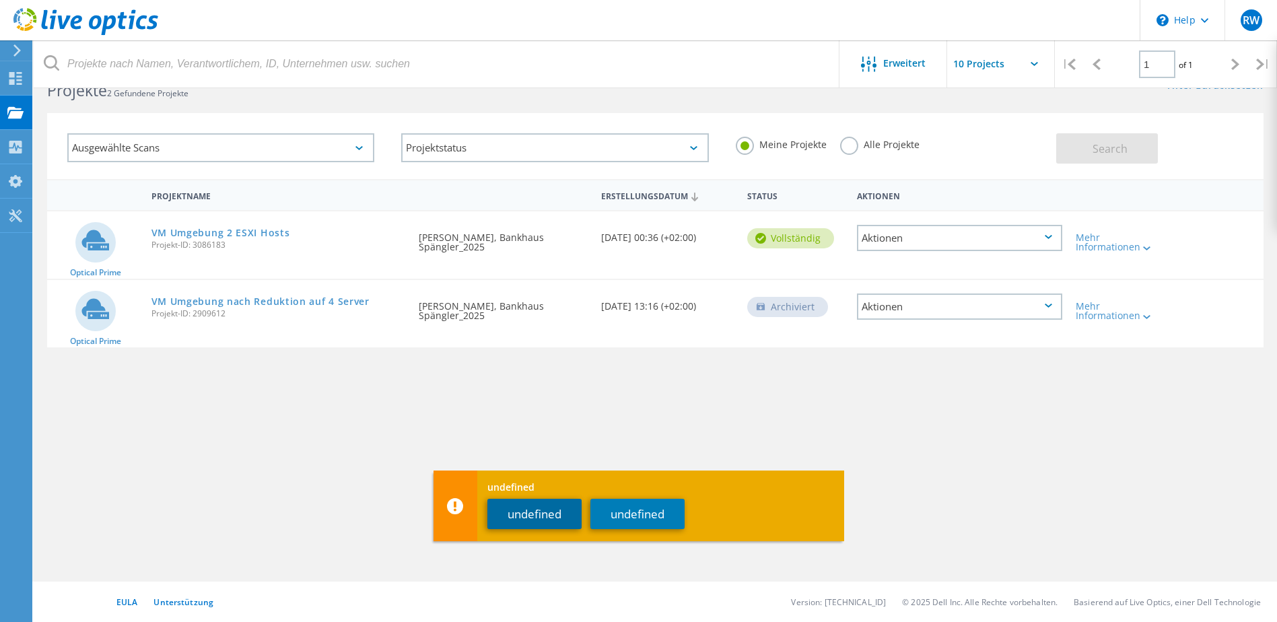
click at [559, 511] on button "undefined" at bounding box center [534, 514] width 94 height 30
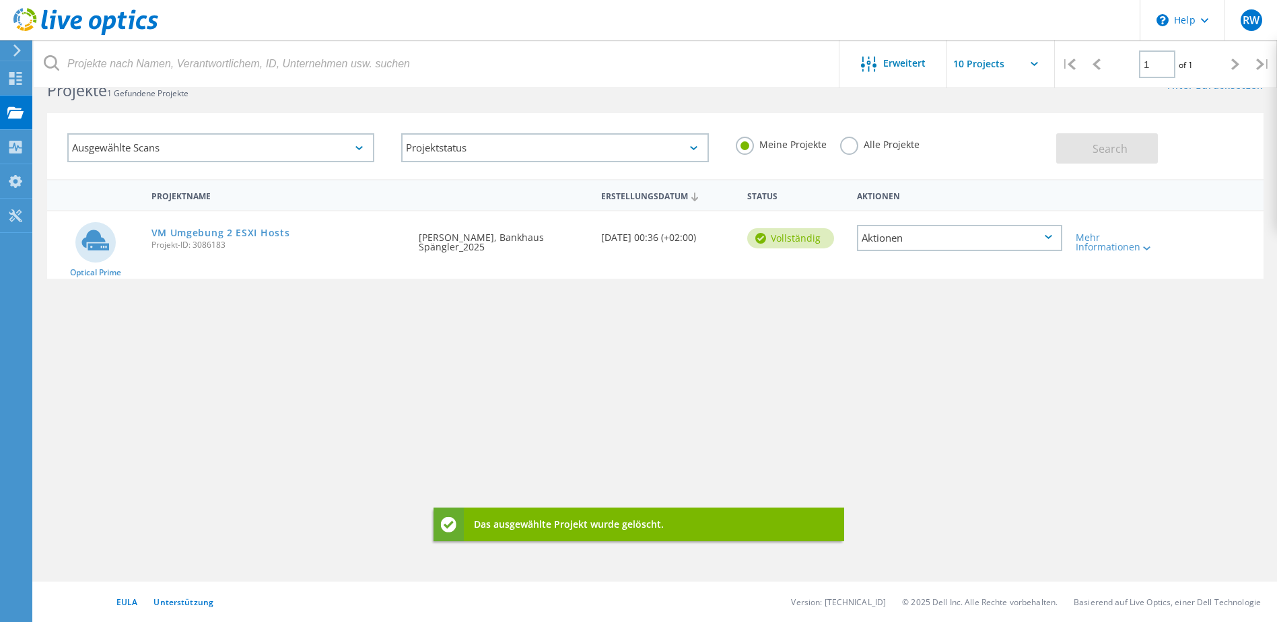
click at [875, 382] on div "Projektname Erstellungsdatum Status Aktionen Optical Prime VM Umgebung 2 ESXI H…" at bounding box center [655, 354] width 1217 height 350
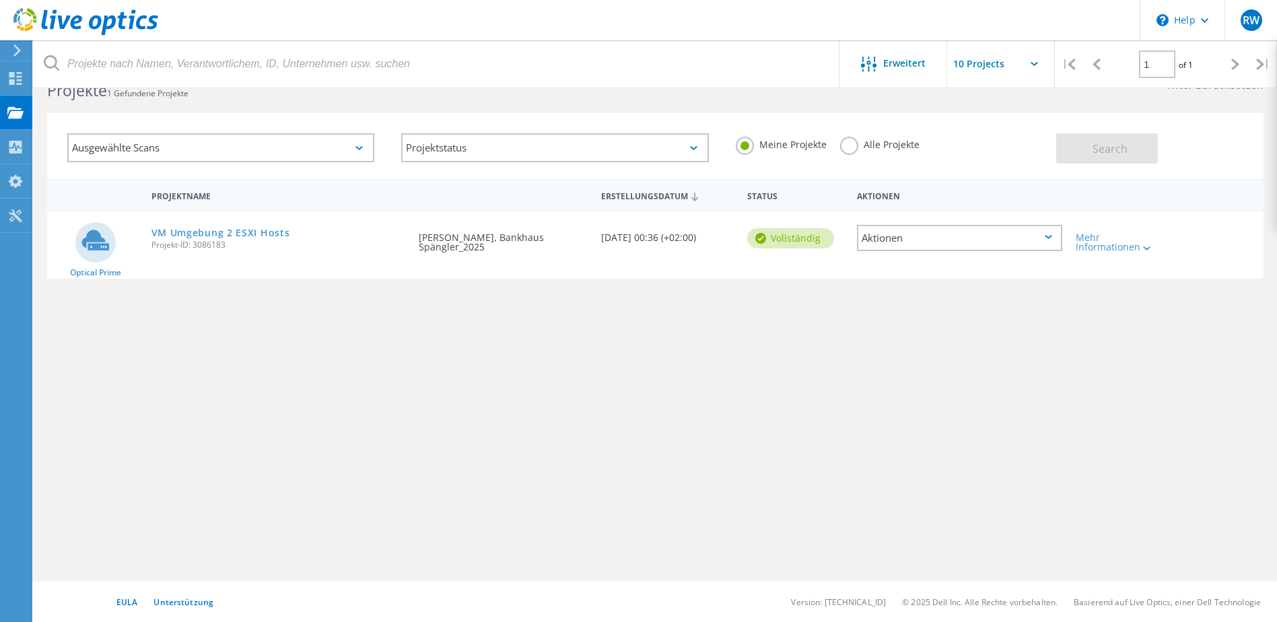
click at [973, 39] on header "\n Help Explore Helpful Articles Contact Support RW Endbenutzer [PERSON_NAME] […" at bounding box center [638, 20] width 1277 height 40
click at [982, 44] on input "text" at bounding box center [1014, 63] width 135 height 47
click at [809, 478] on div "Projektname Erstellungsdatum Status Aktionen Optical Prime VM Umgebung 2 ESXI H…" at bounding box center [655, 354] width 1217 height 350
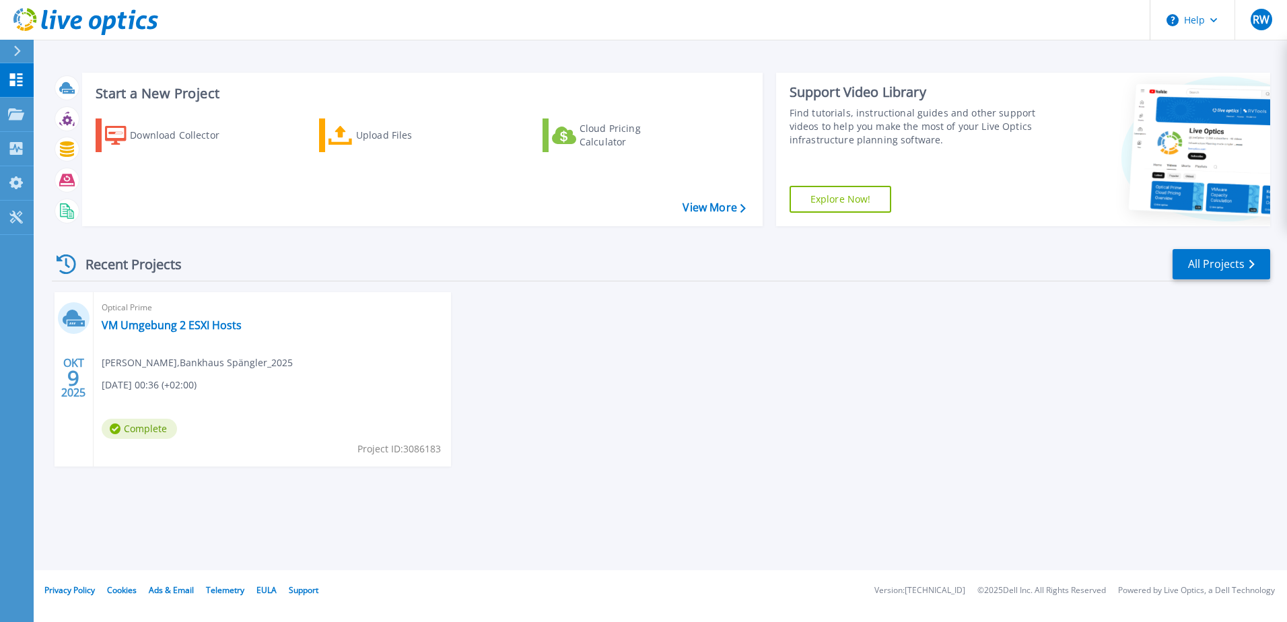
click at [104, 512] on div "Start a New Project Download Collector Upload Files Cloud Pricing Calculator Vi…" at bounding box center [661, 285] width 1254 height 570
